Goal: Information Seeking & Learning: Compare options

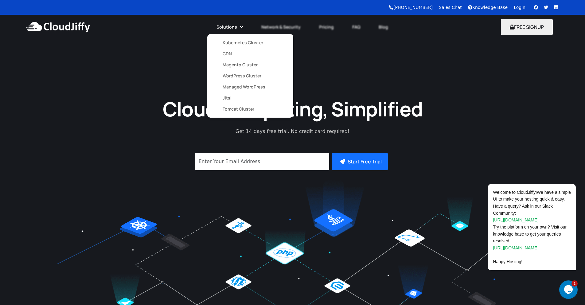
click at [226, 56] on link "CDN" at bounding box center [250, 53] width 55 height 11
click at [235, 77] on link "WordPress Cluster" at bounding box center [250, 75] width 55 height 11
click at [235, 76] on link "WordPress Cluster" at bounding box center [250, 75] width 55 height 11
click at [236, 74] on link "WordPress Cluster" at bounding box center [250, 75] width 55 height 11
click at [237, 77] on link "WordPress Cluster" at bounding box center [250, 75] width 55 height 11
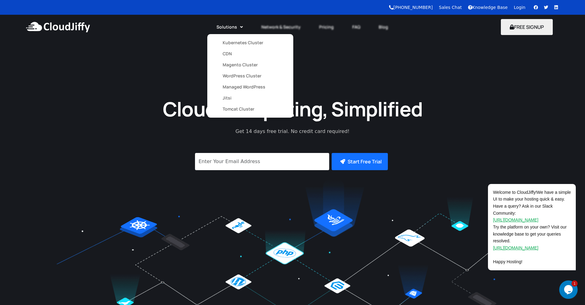
click at [236, 76] on link "WordPress Cluster" at bounding box center [250, 75] width 55 height 11
click at [254, 77] on link "WordPress Cluster" at bounding box center [250, 75] width 55 height 11
click at [254, 76] on link "WordPress Cluster" at bounding box center [250, 75] width 55 height 11
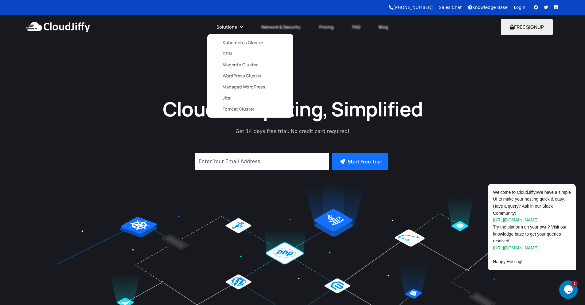
click at [250, 74] on link "WordPress Cluster" at bounding box center [250, 75] width 55 height 11
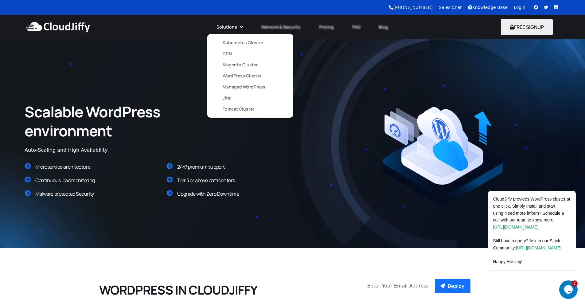
click at [230, 66] on link "Magento Cluster" at bounding box center [250, 64] width 55 height 11
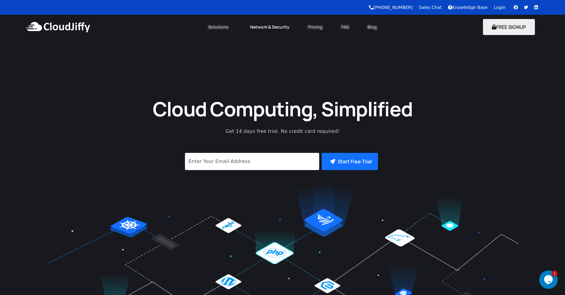
click at [262, 29] on link "Network & Security" at bounding box center [270, 27] width 58 height 14
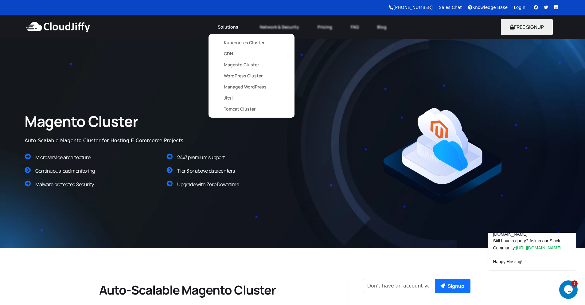
click at [232, 43] on link "Kubernetes Cluster" at bounding box center [251, 42] width 55 height 11
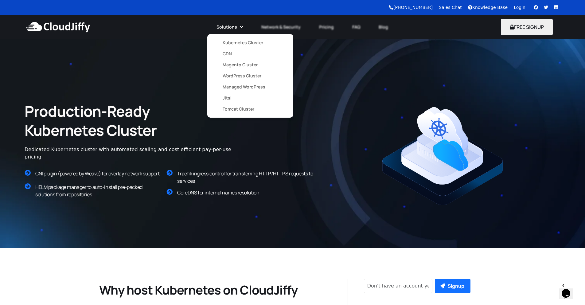
click at [226, 53] on link "CDN" at bounding box center [250, 53] width 55 height 11
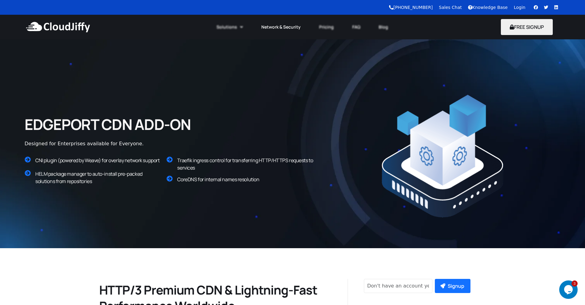
click at [286, 30] on link "Network & Security" at bounding box center [281, 27] width 58 height 14
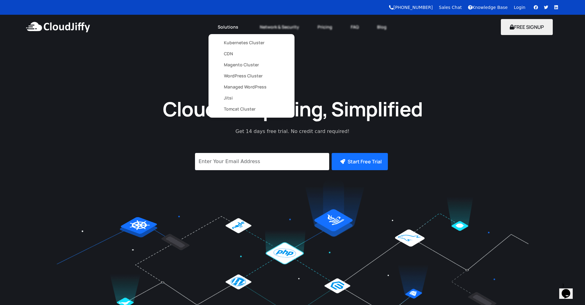
click at [237, 74] on link "WordPress Cluster" at bounding box center [251, 75] width 55 height 11
click at [227, 45] on link "Kubernetes Cluster" at bounding box center [250, 42] width 55 height 11
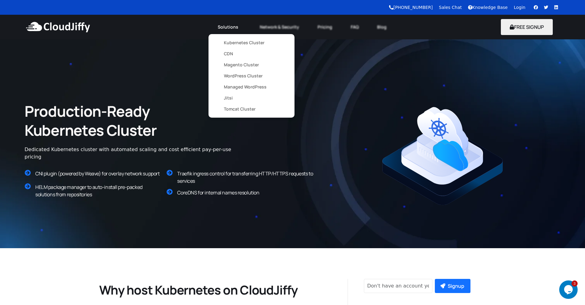
click at [233, 66] on link "Magento Cluster" at bounding box center [251, 64] width 55 height 11
